Goal: Information Seeking & Learning: Learn about a topic

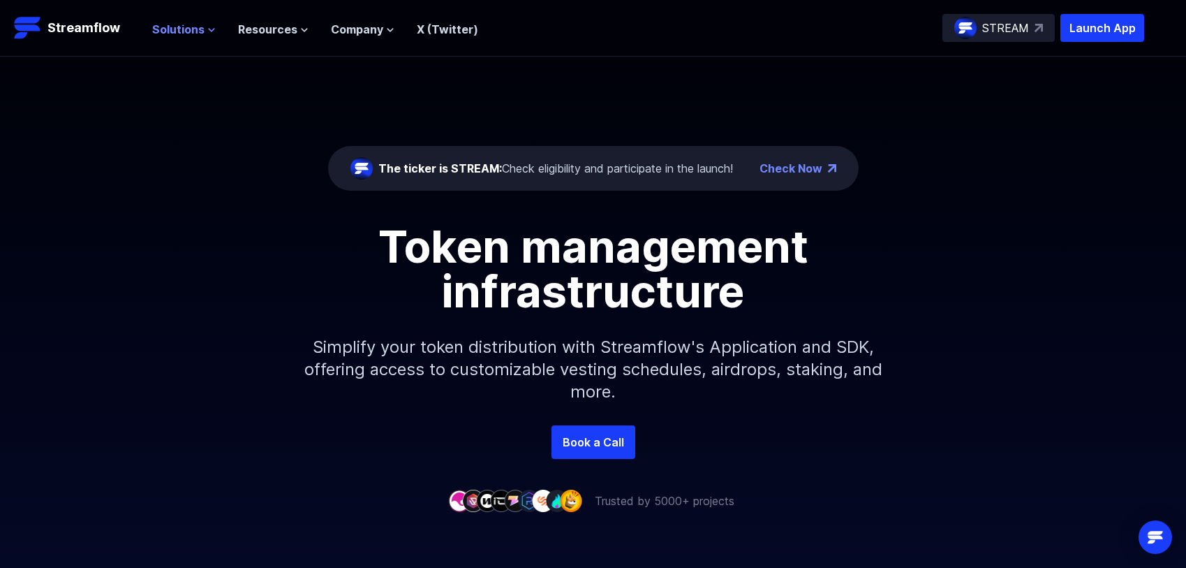
click at [189, 25] on span "Solutions" at bounding box center [178, 29] width 52 height 17
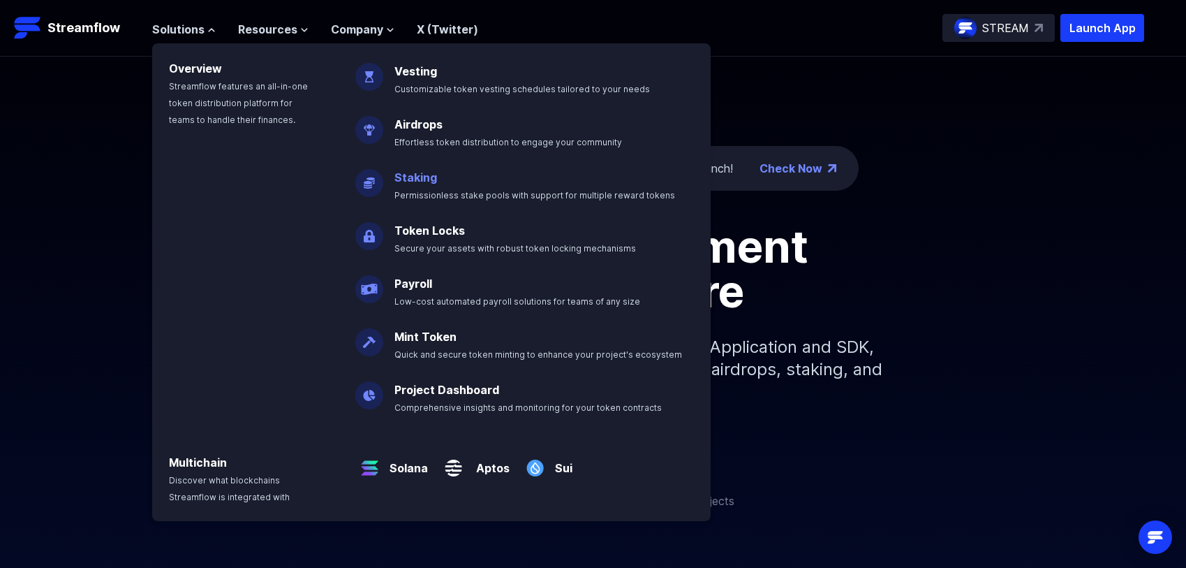
click at [418, 170] on link "Staking" at bounding box center [416, 177] width 43 height 14
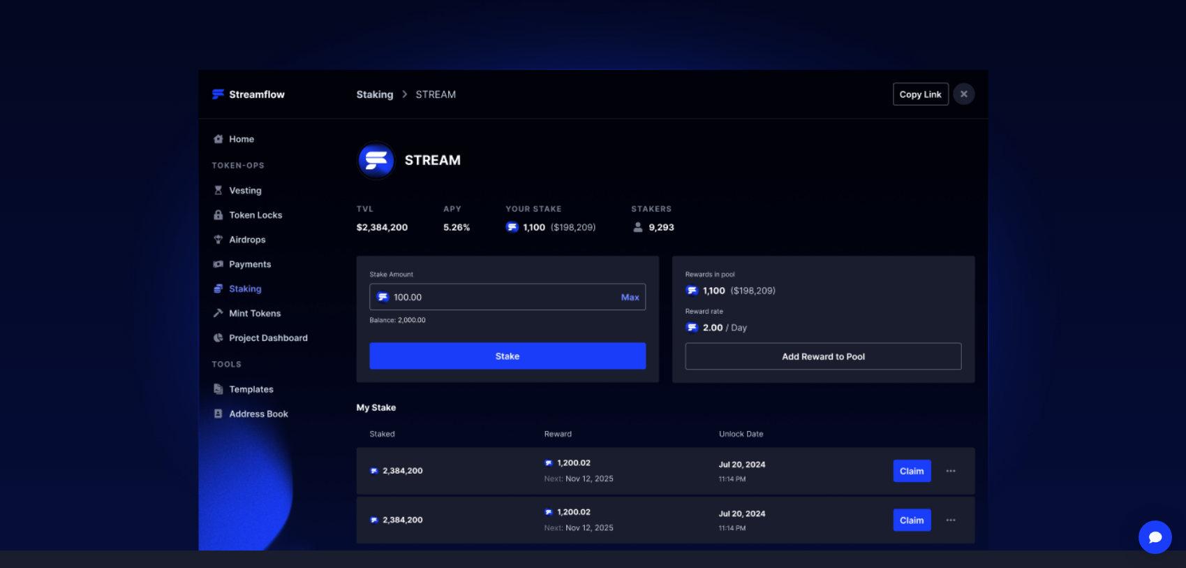
click at [246, 284] on img at bounding box center [593, 307] width 1005 height 686
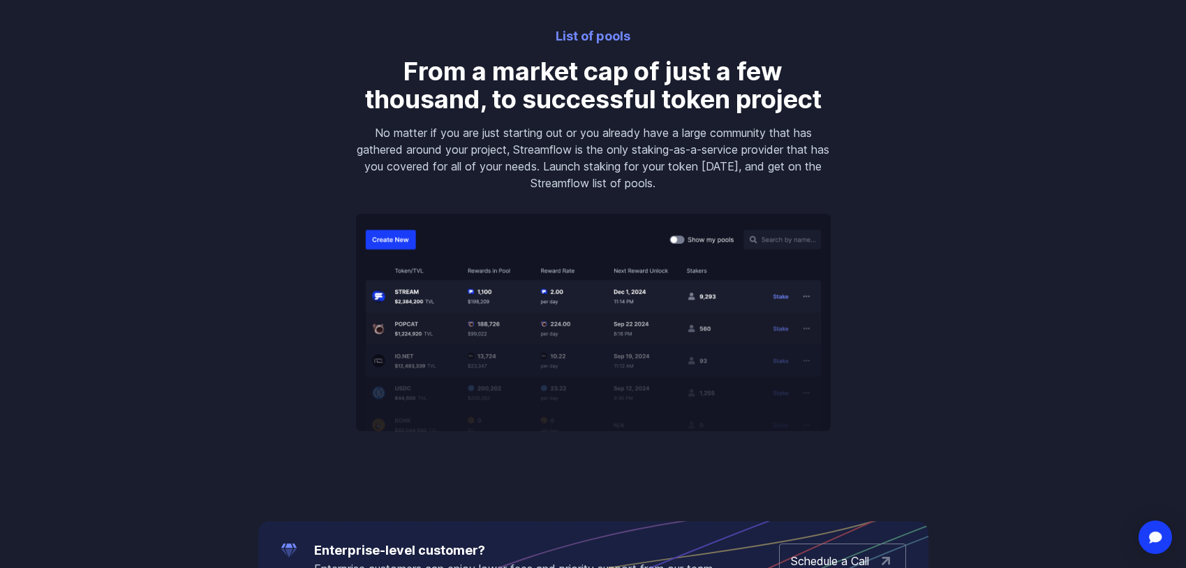
scroll to position [1981, 0]
